Goal: Task Accomplishment & Management: Use online tool/utility

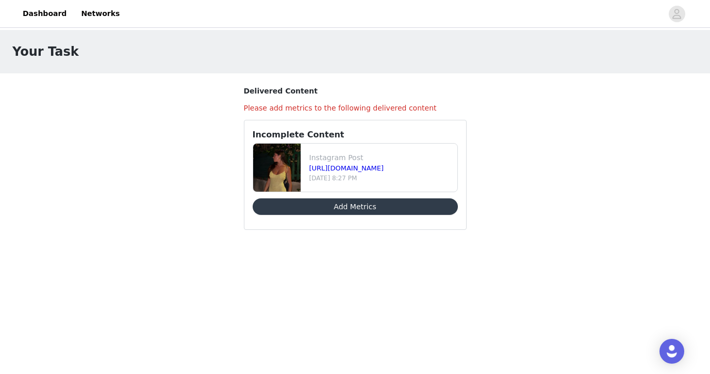
click at [390, 205] on button "Add Metrics" at bounding box center [355, 206] width 205 height 17
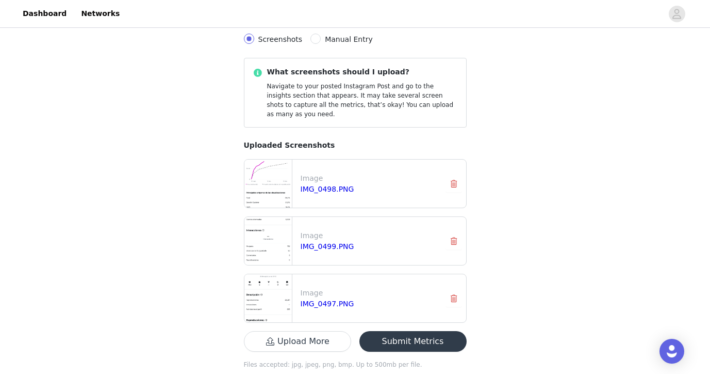
scroll to position [164, 0]
click at [422, 331] on button "Submit Metrics" at bounding box center [413, 341] width 107 height 21
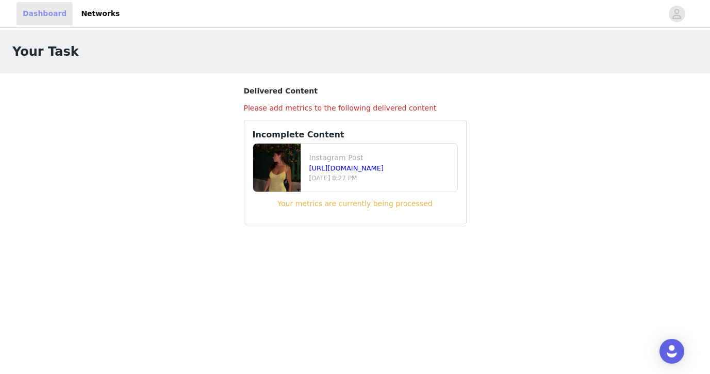
click at [44, 17] on link "Dashboard" at bounding box center [45, 13] width 56 height 23
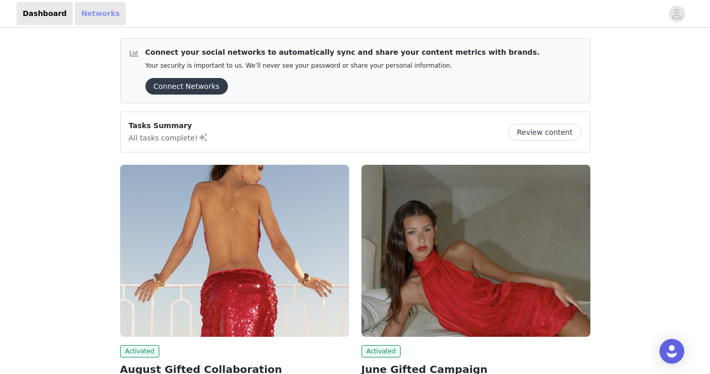
click at [92, 16] on link "Networks" at bounding box center [100, 13] width 51 height 23
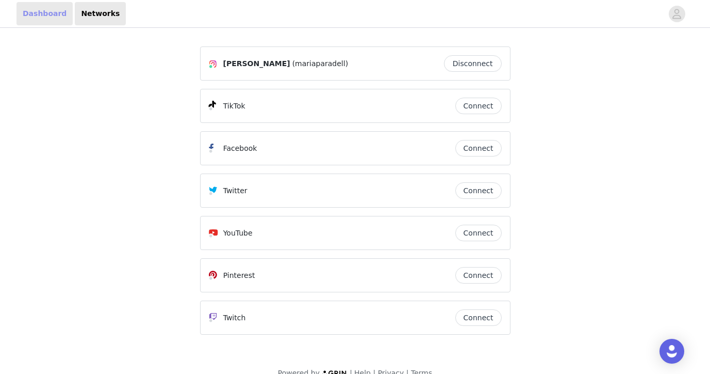
click at [56, 11] on link "Dashboard" at bounding box center [45, 13] width 56 height 23
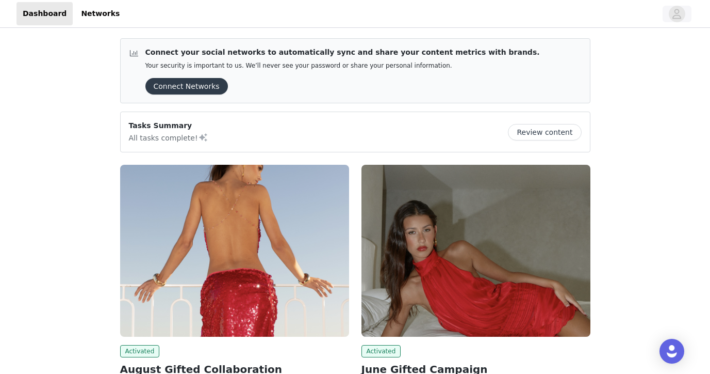
click at [669, 17] on button "button" at bounding box center [677, 14] width 29 height 17
